Goal: Information Seeking & Learning: Learn about a topic

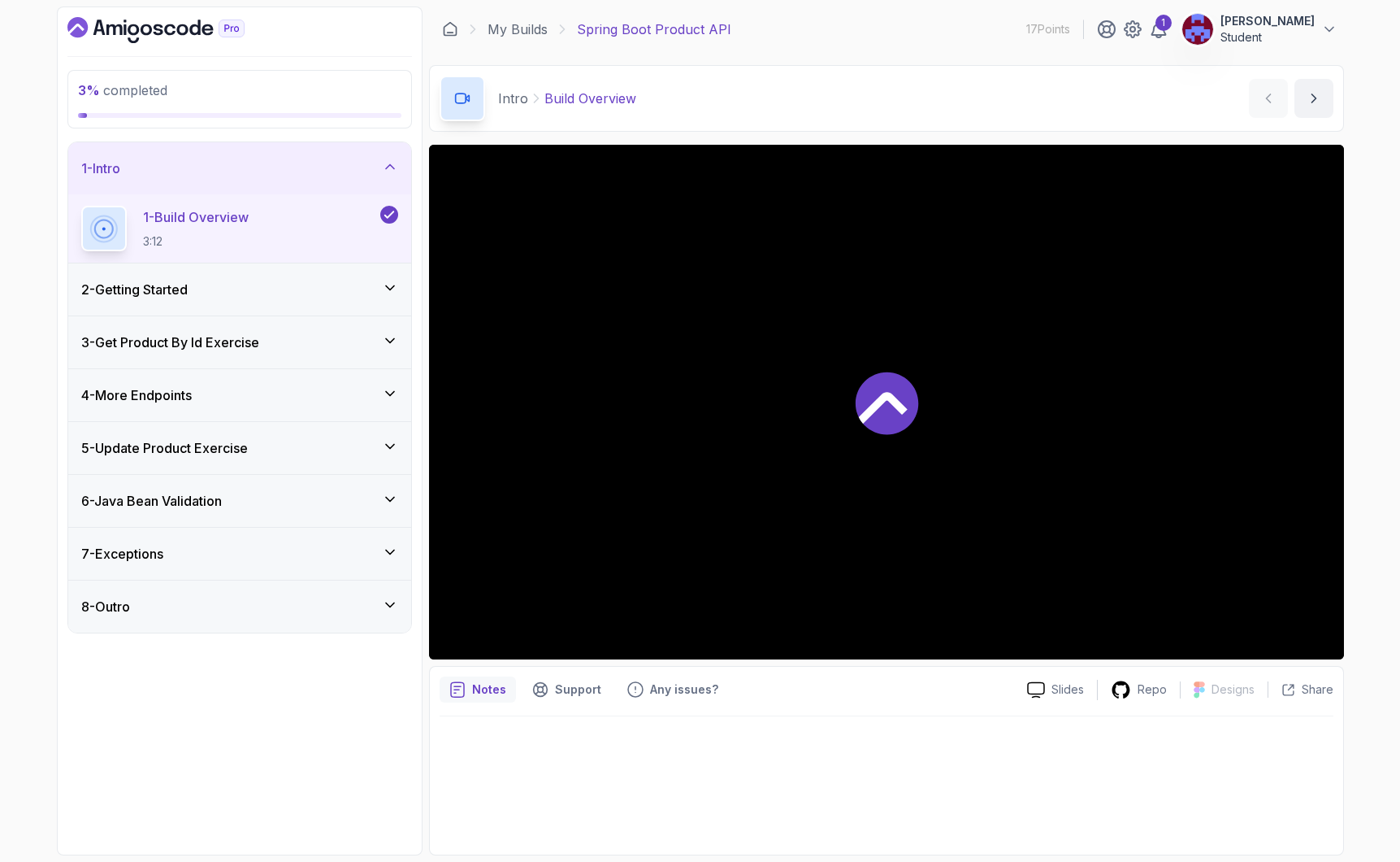
click at [269, 294] on div "2 - Getting Started" at bounding box center [240, 289] width 317 height 20
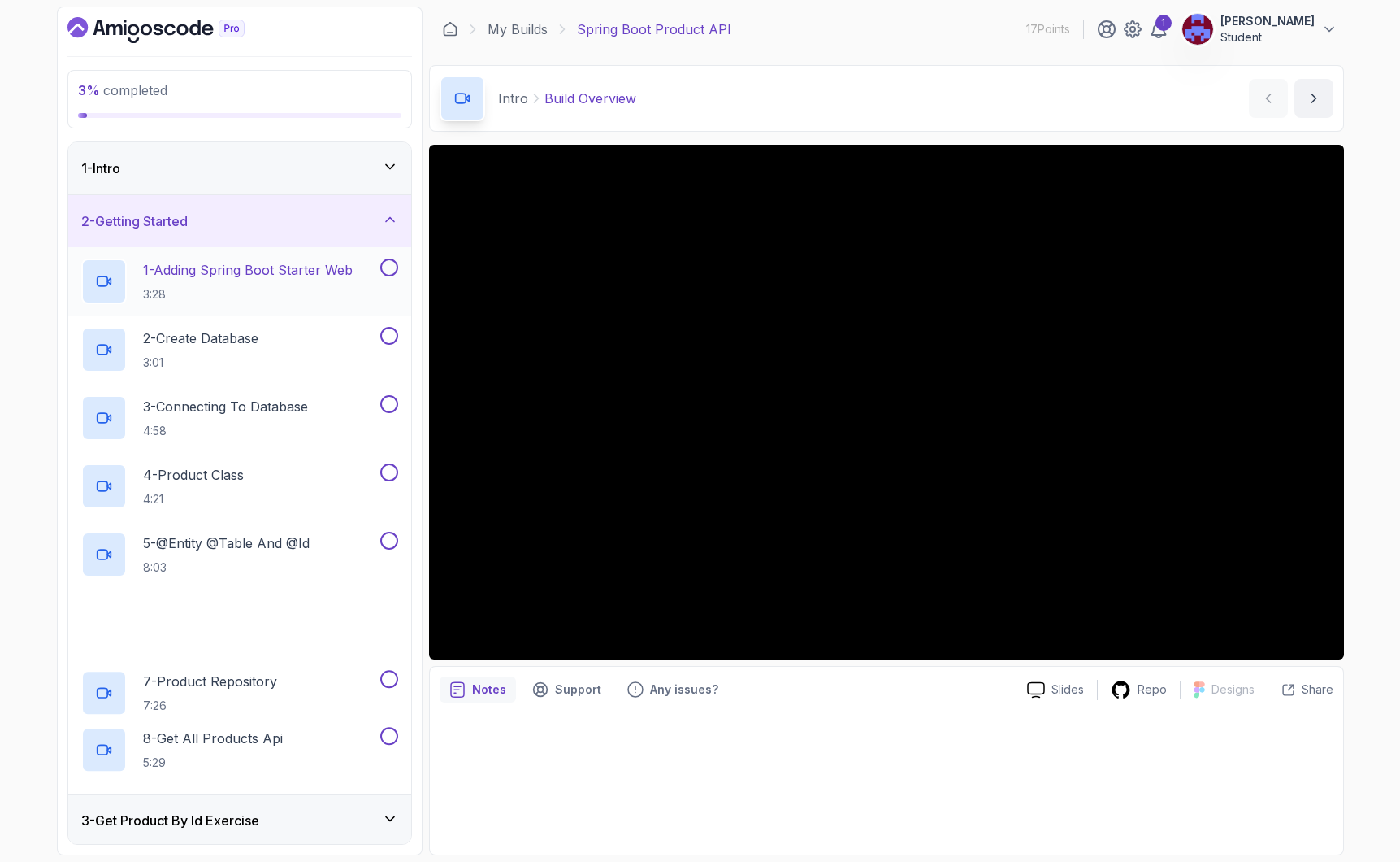
click at [301, 297] on p "3:28" at bounding box center [247, 294] width 209 height 16
